Goal: Information Seeking & Learning: Learn about a topic

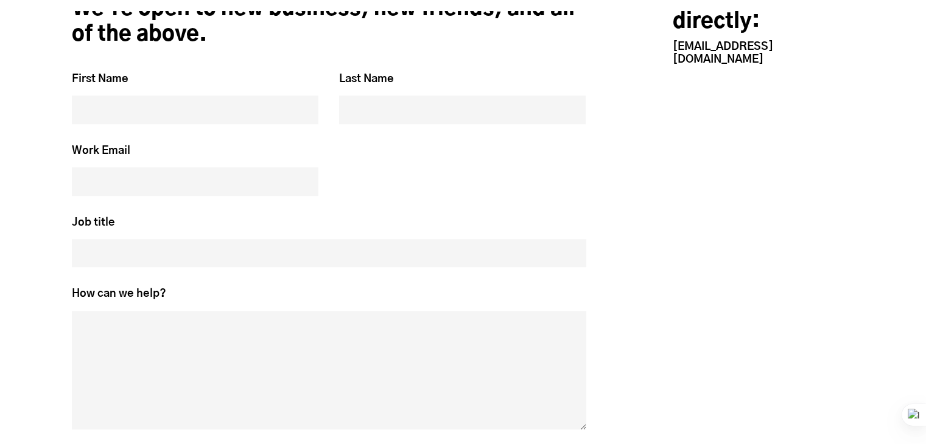
scroll to position [5669, 0]
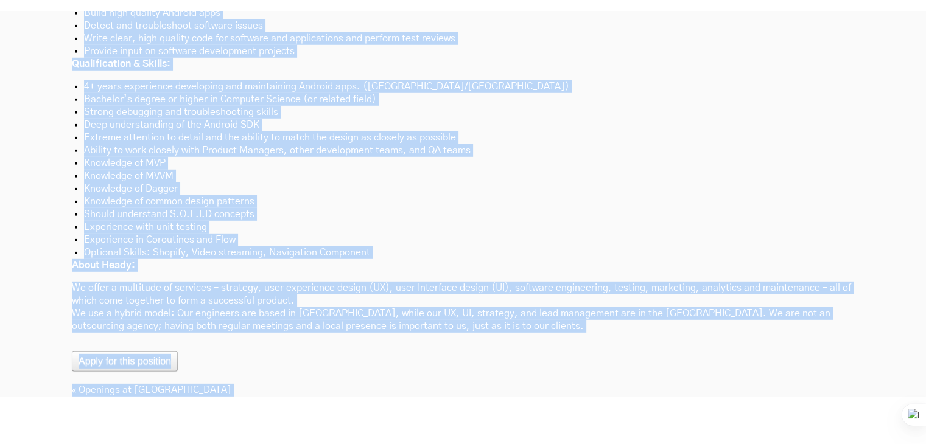
scroll to position [3654, 0]
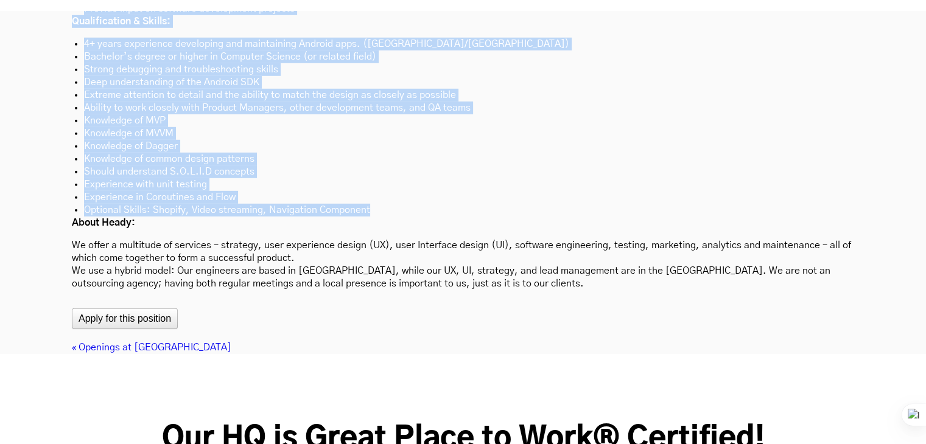
drag, startPoint x: 72, startPoint y: 74, endPoint x: 374, endPoint y: 149, distance: 311.0
click at [374, 149] on div "We are looking for a Freelancer - Senior Android Engineer with 4-10 years of wo…" at bounding box center [463, 79] width 782 height 422
copy div "We are looking for a Freelancer - Senior Android Engineer with 4-10 years of wo…"
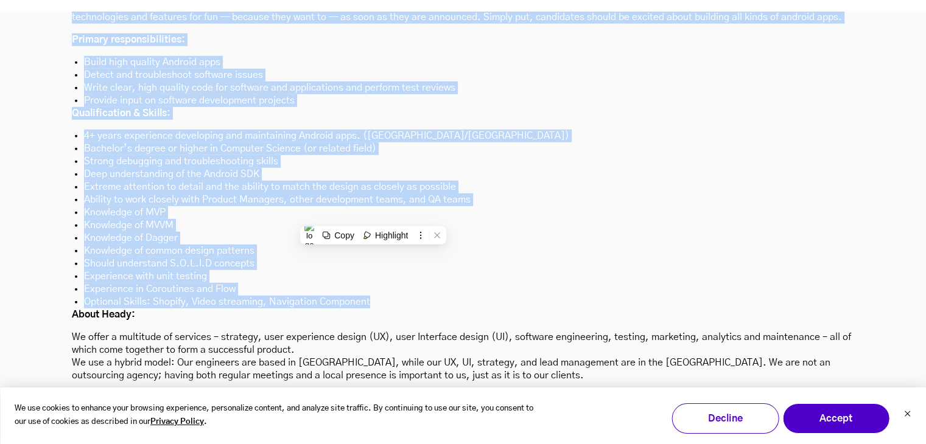
scroll to position [3596, 0]
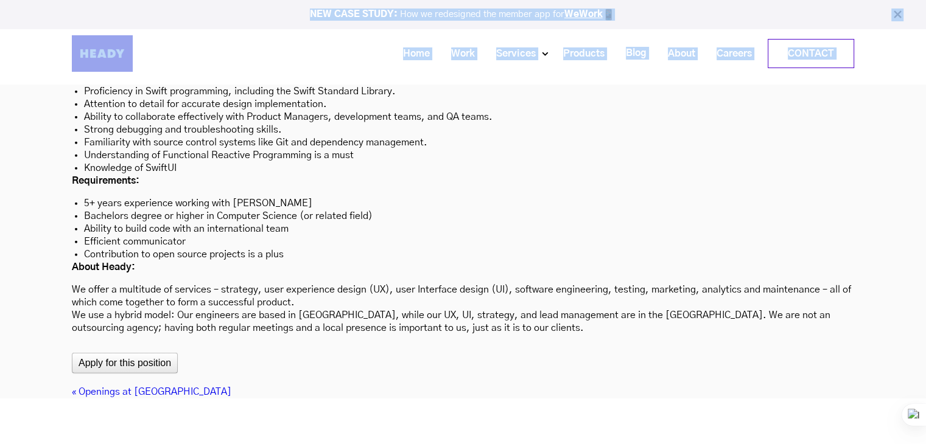
scroll to position [3625, 0]
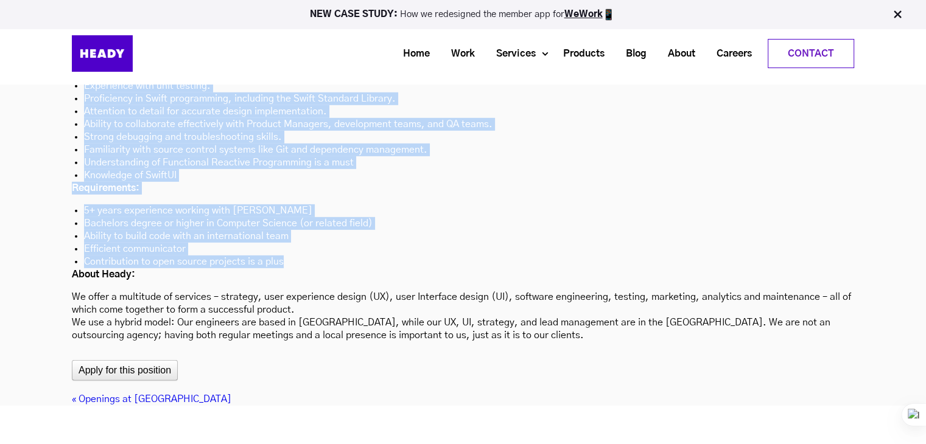
drag, startPoint x: 72, startPoint y: 97, endPoint x: 302, endPoint y: 198, distance: 251.0
click at [302, 198] on div "About the role: We are looking for a Senior iOS Engineer with minimum 7+ year o…" at bounding box center [463, 119] width 782 height 445
copy div "Lorem ips dolo: Si ame consect adi e Seddoe tEM Incididu utla etdolor 4+ magn a…"
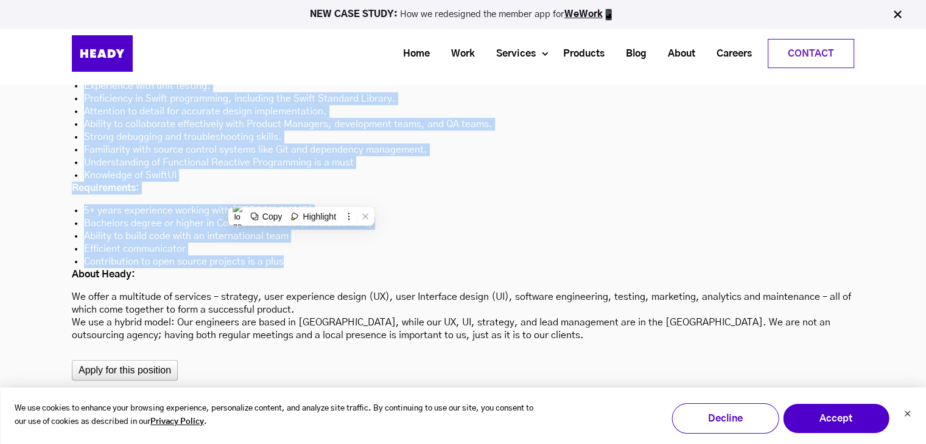
scroll to position [3640, 0]
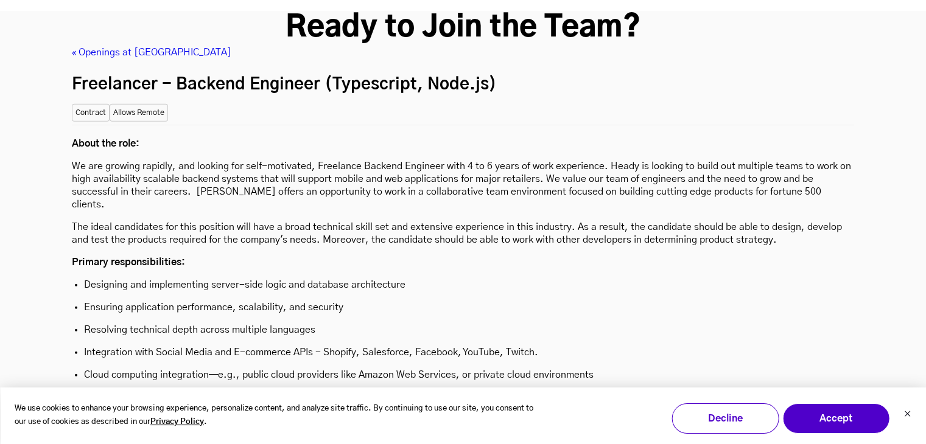
scroll to position [3383, 0]
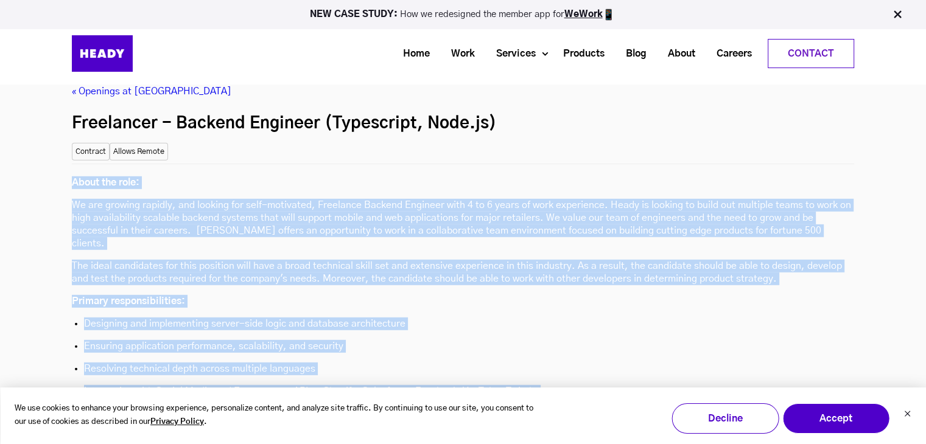
drag, startPoint x: 72, startPoint y: 100, endPoint x: 368, endPoint y: 380, distance: 406.8
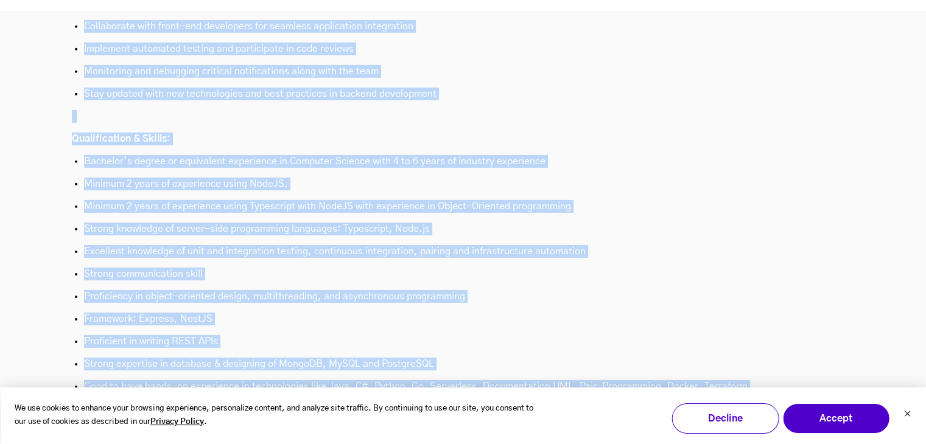
scroll to position [3844, 0]
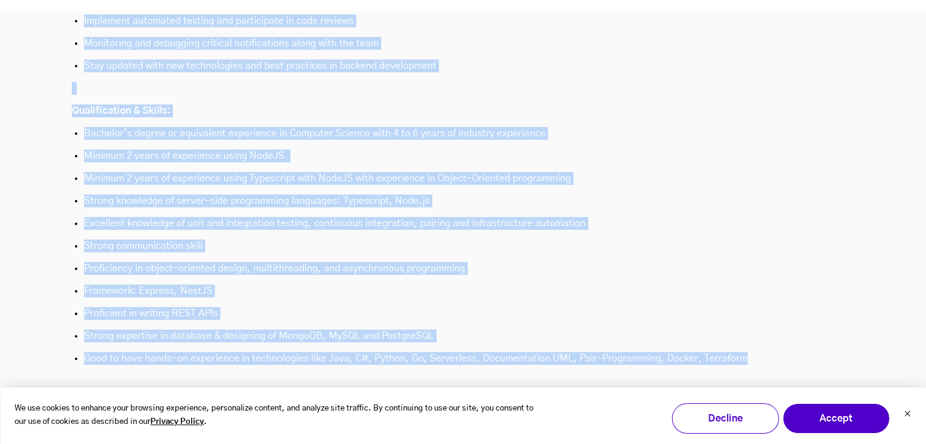
copy div "About the role: We are growing rapidly, and looking for self-motivated, Freelan…"
